Goal: Navigation & Orientation: Find specific page/section

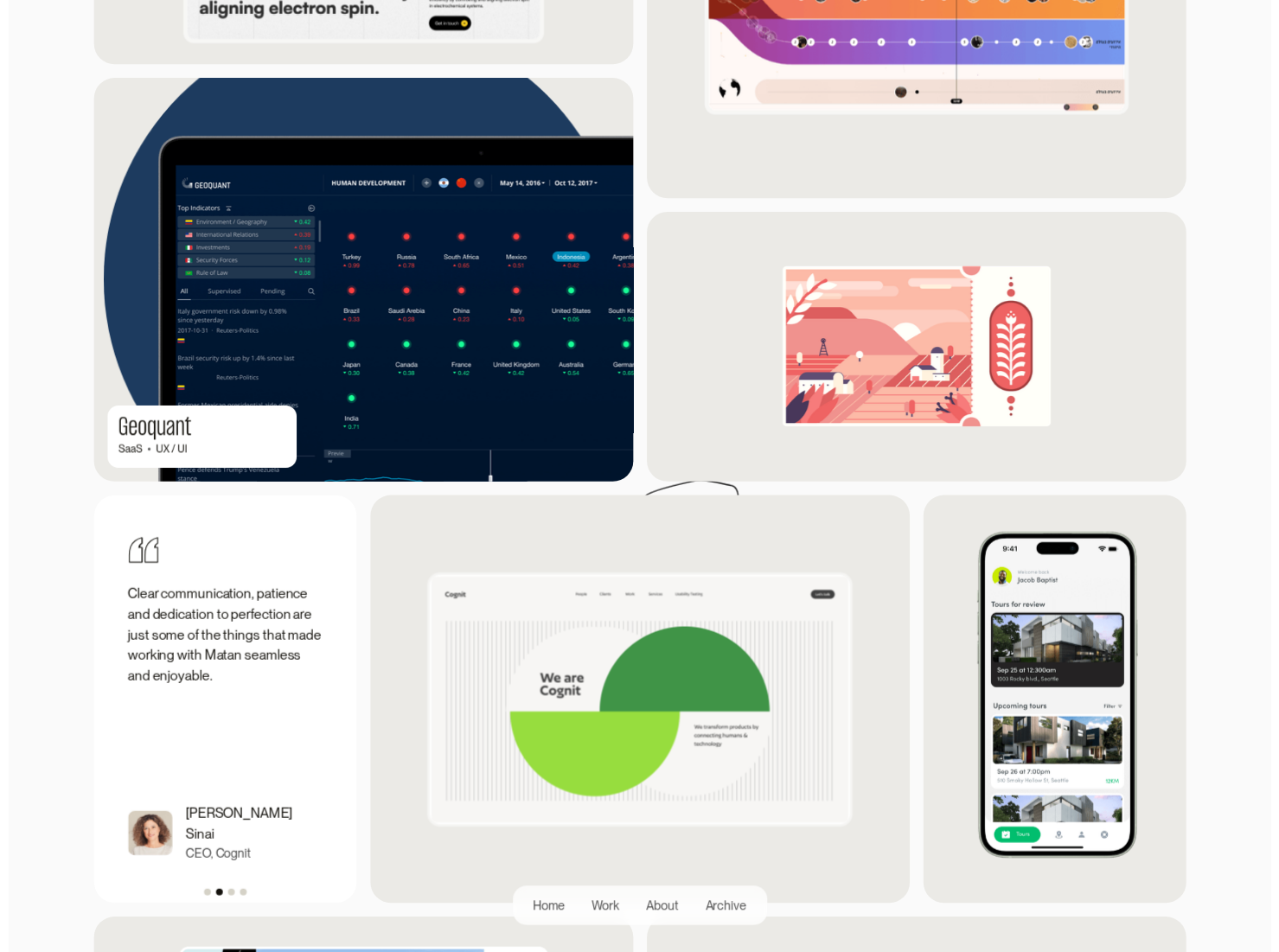
scroll to position [1816, 0]
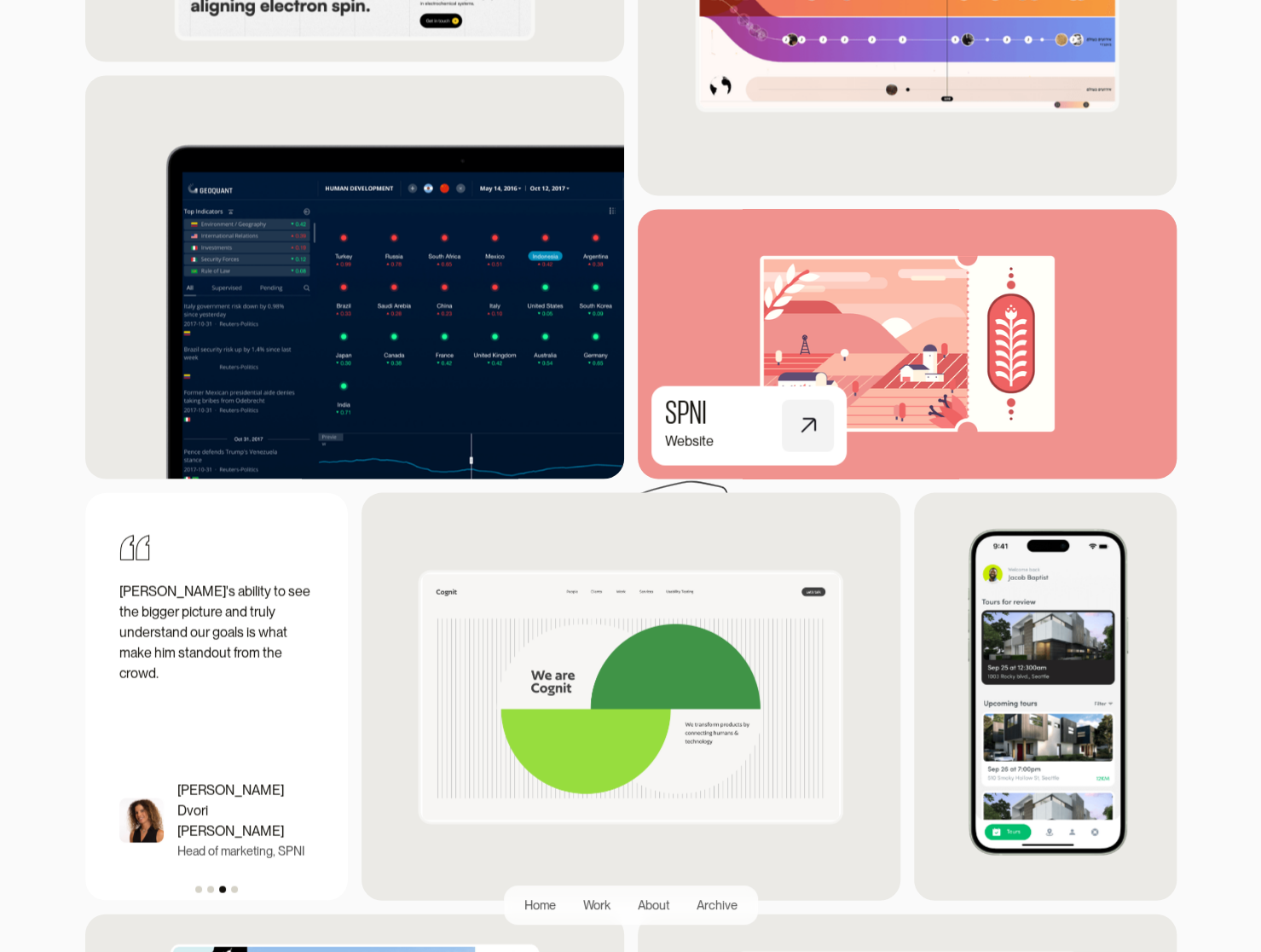
click at [875, 337] on img at bounding box center [907, 343] width 592 height 297
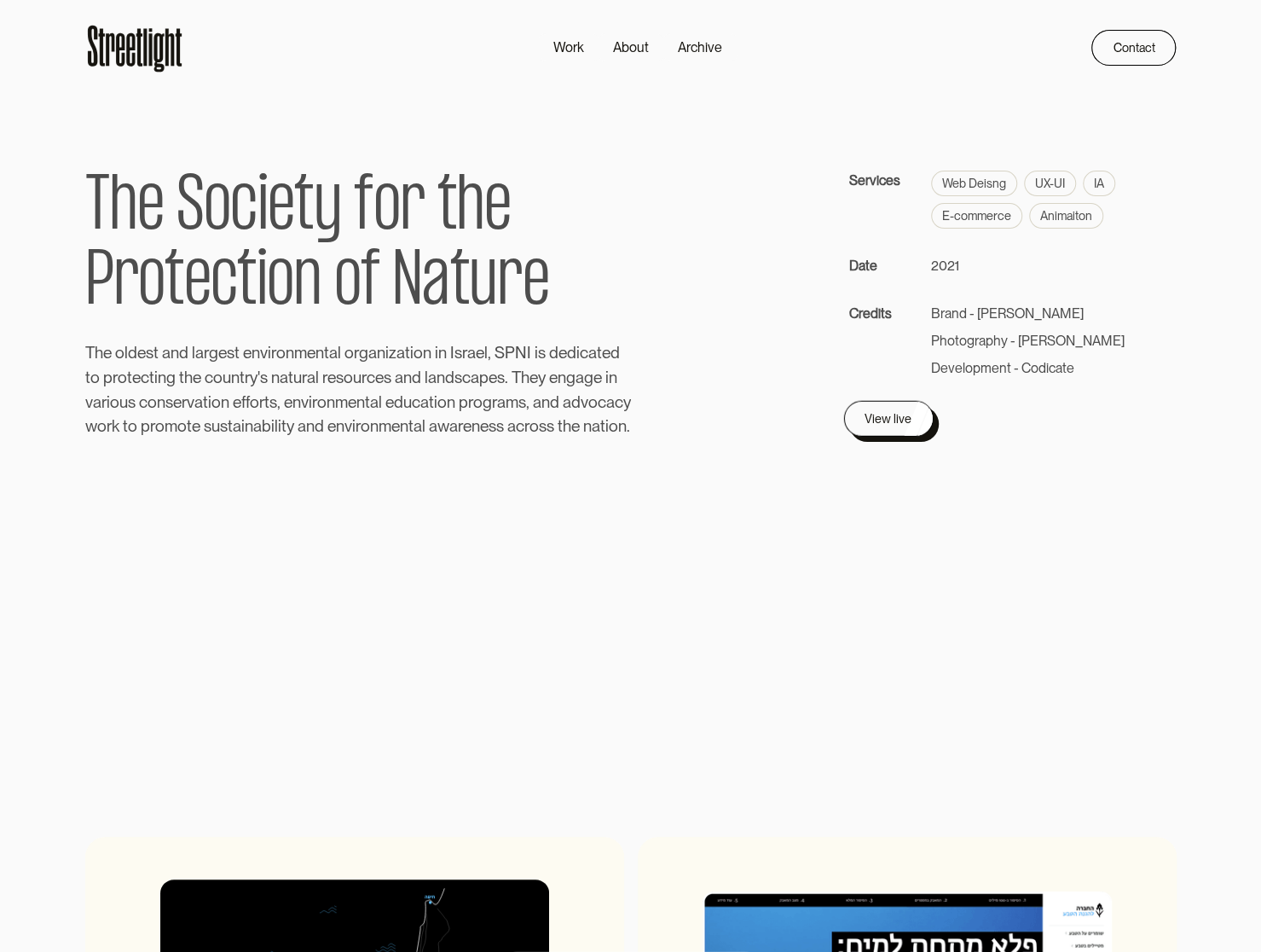
click at [876, 414] on div "View live" at bounding box center [888, 418] width 47 height 20
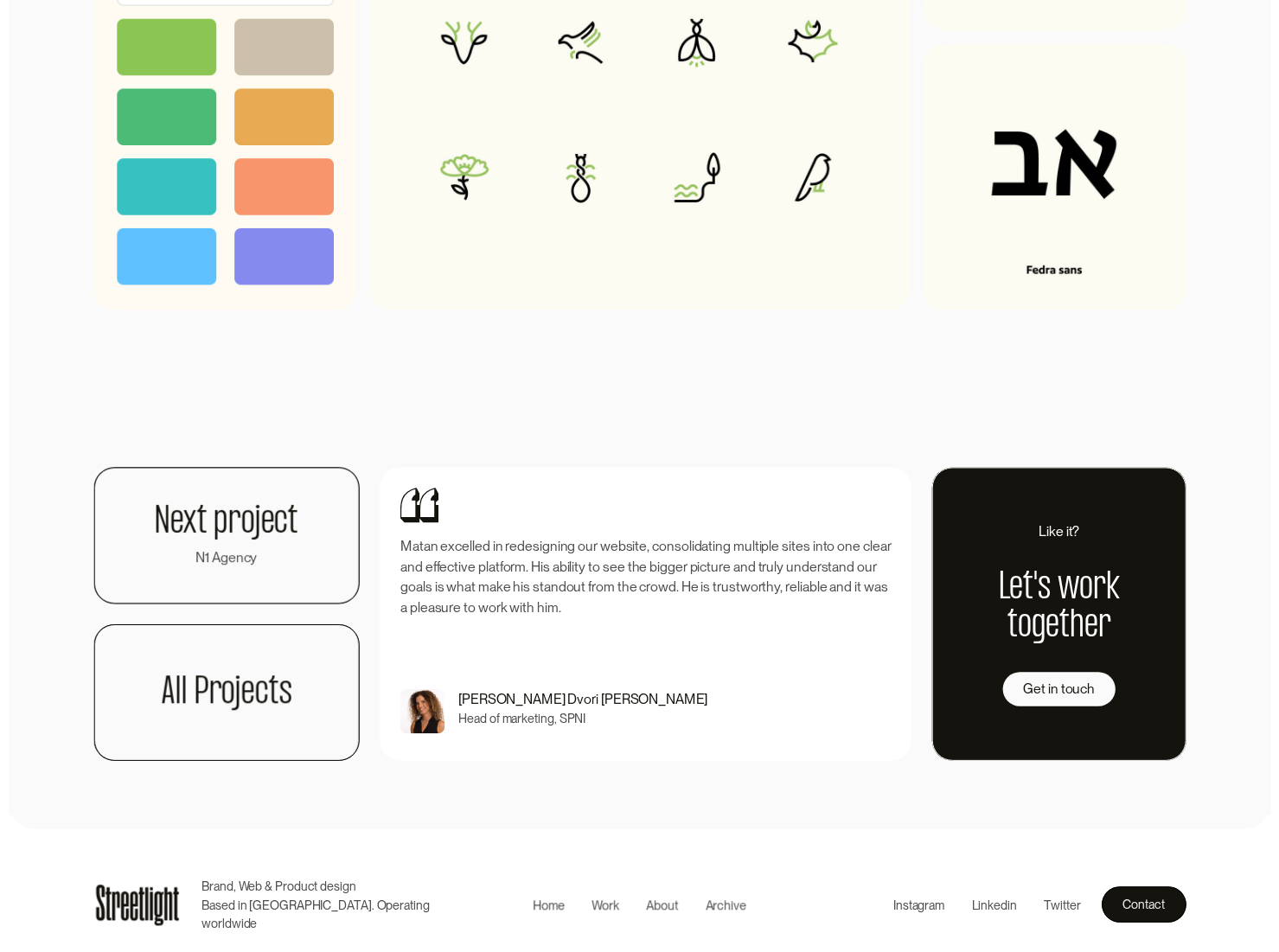
scroll to position [4424, 0]
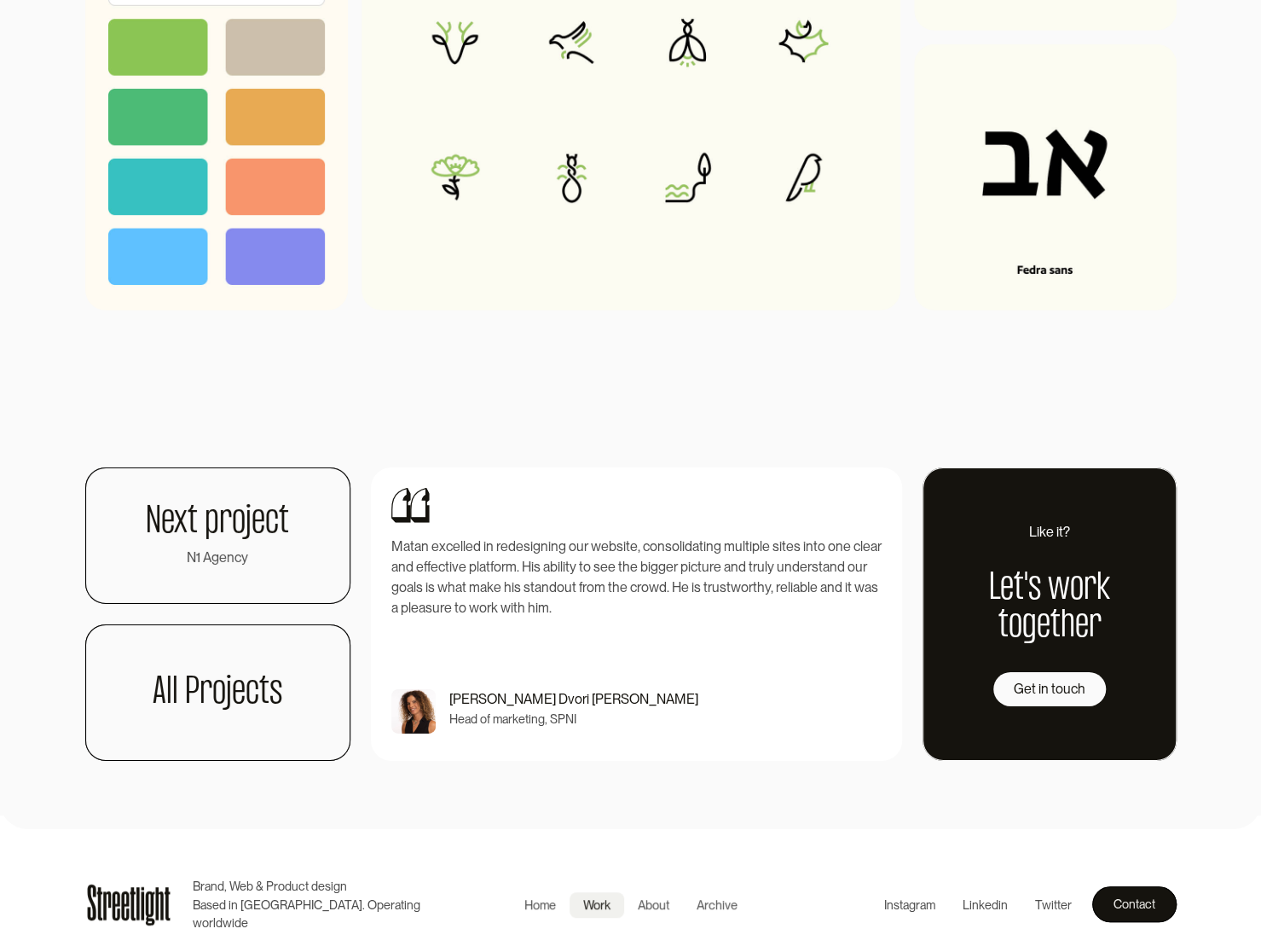
click at [599, 902] on div "Work" at bounding box center [597, 904] width 27 height 18
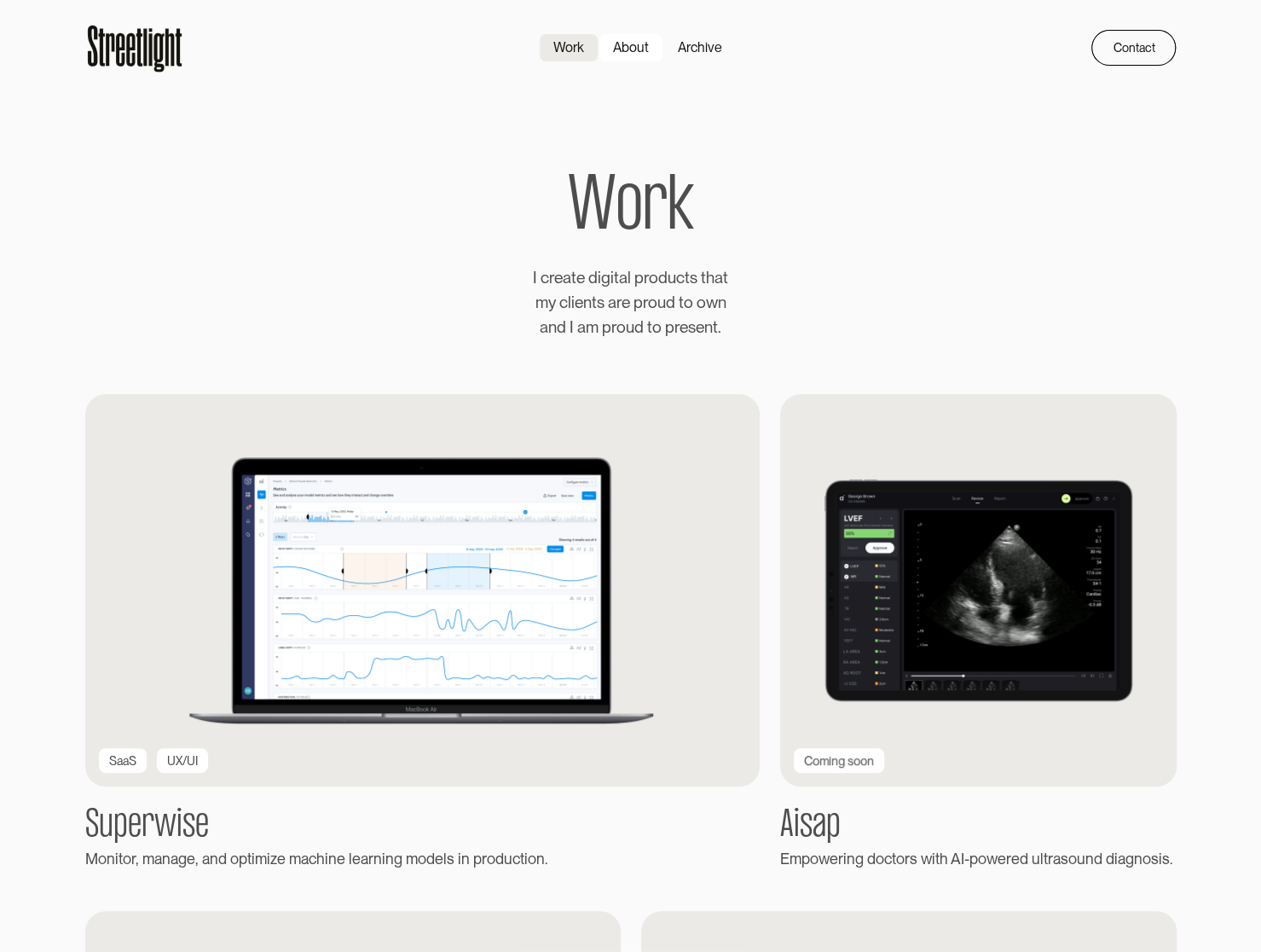
click at [638, 48] on div "About" at bounding box center [631, 47] width 36 height 20
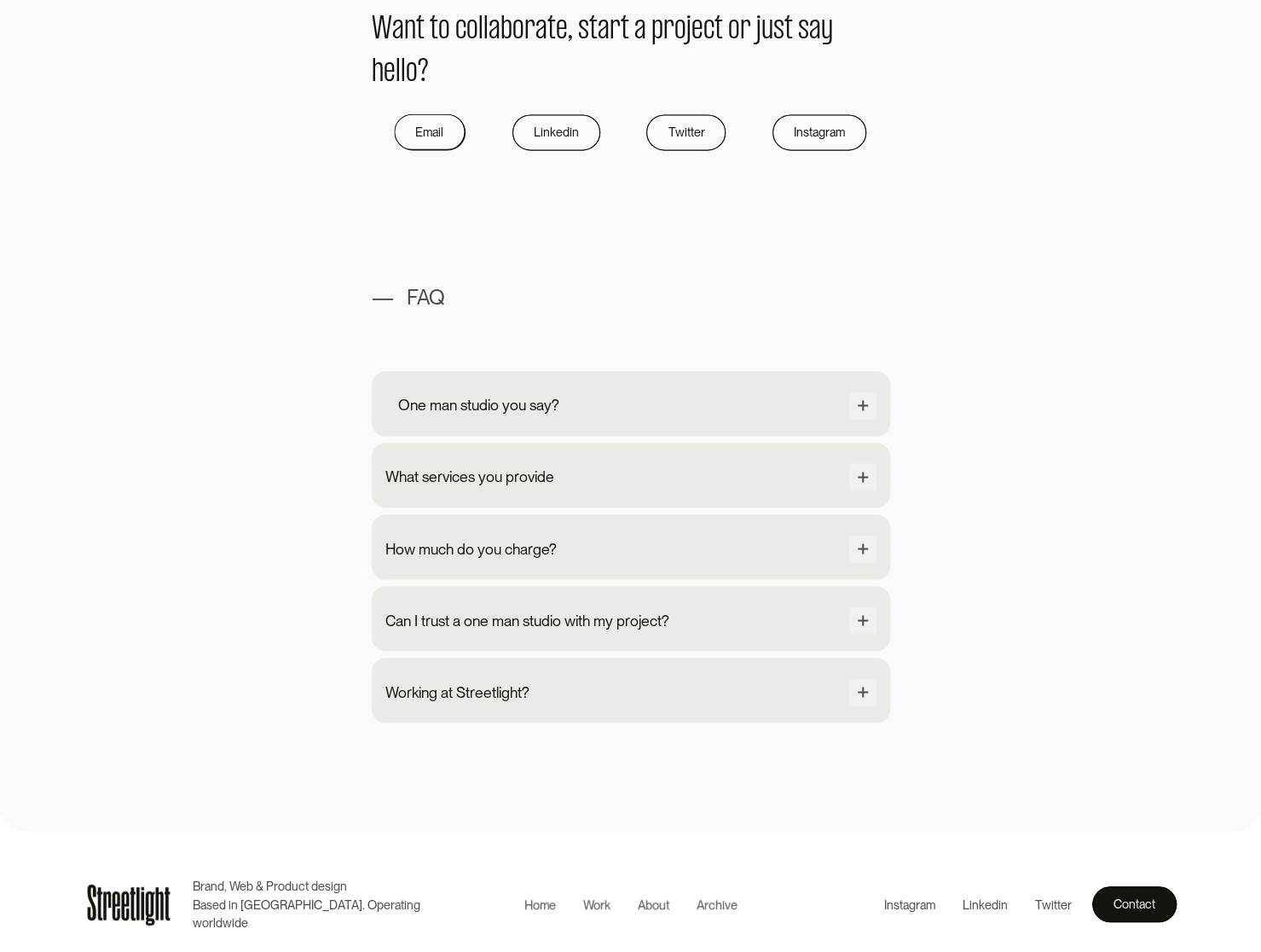
scroll to position [1395, 0]
